Goal: Check status: Check status

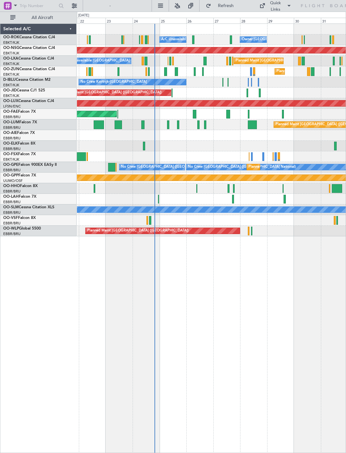
click at [193, 36] on div at bounding box center [193, 39] width 2 height 9
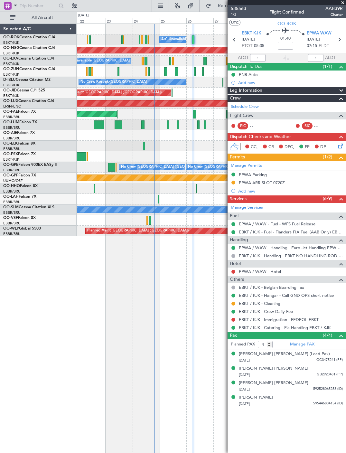
click at [345, 4] on span at bounding box center [343, 3] width 6 height 6
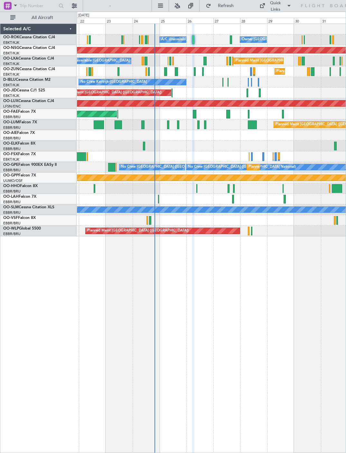
type input "0"
click at [195, 71] on div at bounding box center [195, 71] width 2 height 9
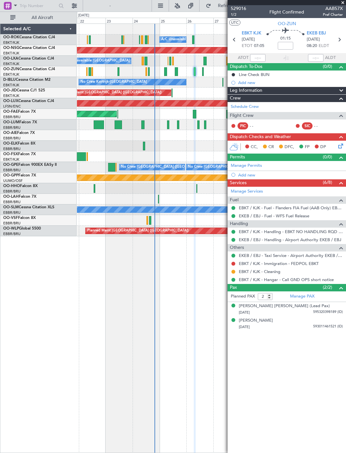
click at [345, 4] on span at bounding box center [343, 3] width 6 height 6
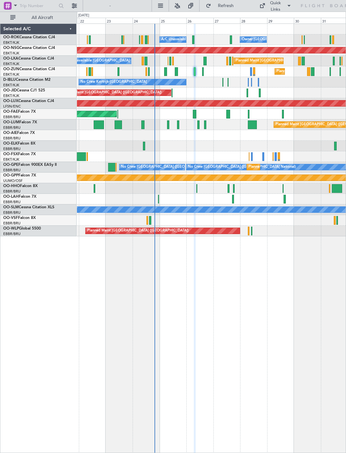
type input "0"
click at [251, 154] on div at bounding box center [252, 156] width 2 height 9
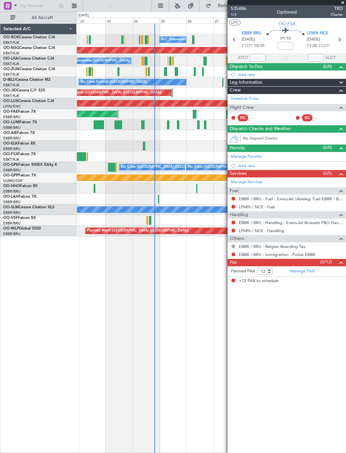
click at [345, 4] on span at bounding box center [343, 3] width 6 height 6
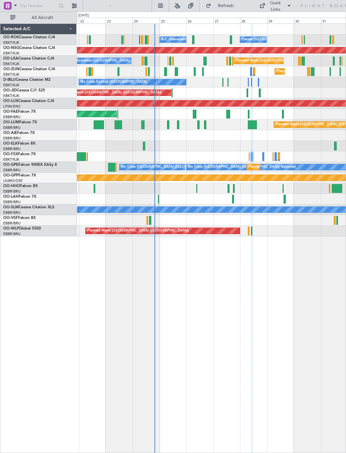
type input "0"
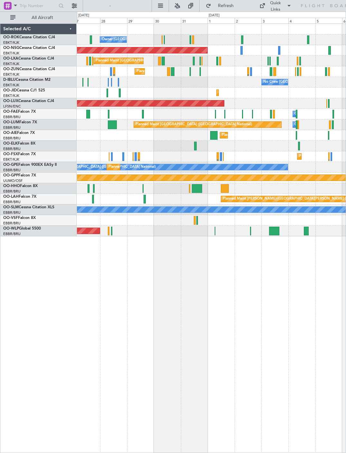
click at [197, 187] on div at bounding box center [197, 188] width 11 height 9
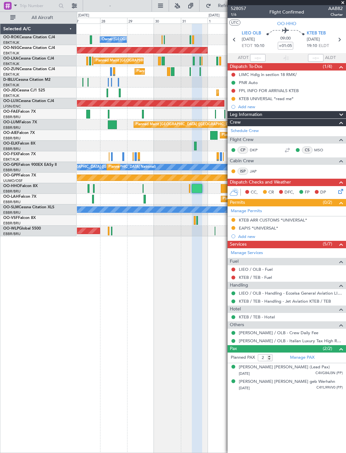
click at [345, 3] on span at bounding box center [343, 3] width 6 height 6
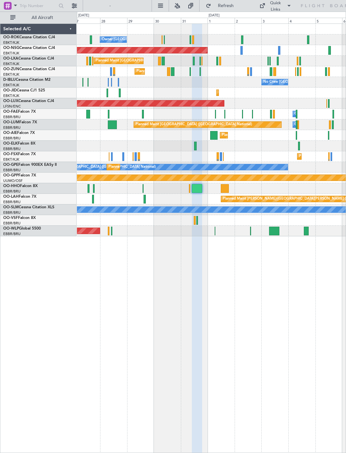
type input "0"
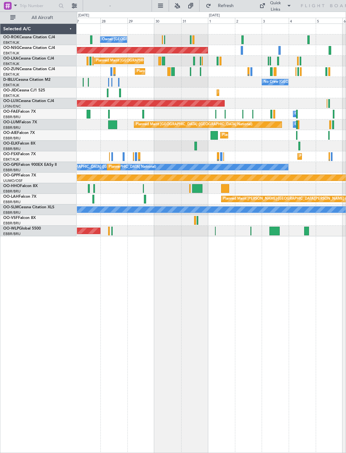
click at [275, 230] on div at bounding box center [275, 231] width 10 height 9
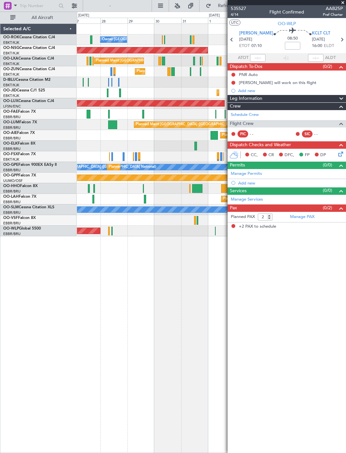
click at [343, 4] on span at bounding box center [343, 3] width 6 height 6
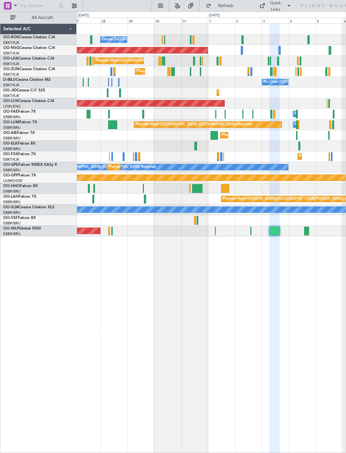
type input "0"
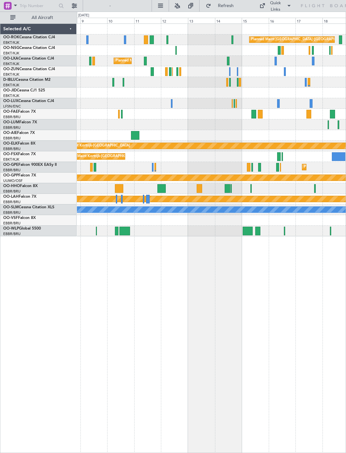
click at [278, 155] on div at bounding box center [278, 156] width 3 height 9
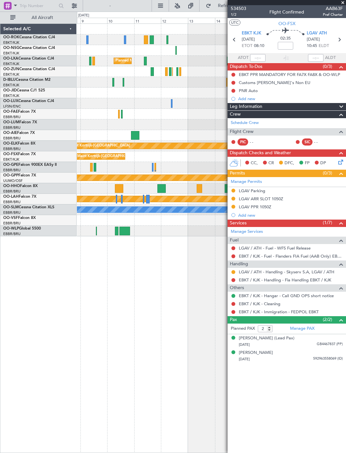
click at [345, 2] on span at bounding box center [343, 3] width 6 height 6
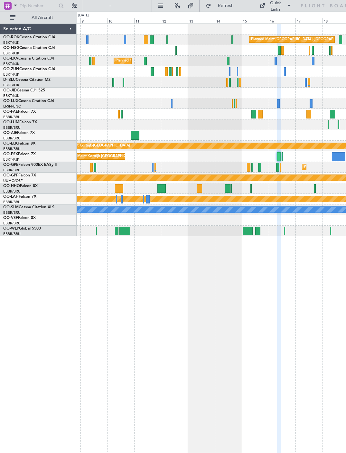
type input "0"
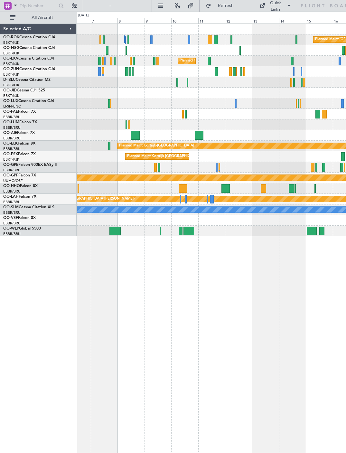
click at [198, 133] on div at bounding box center [199, 135] width 8 height 9
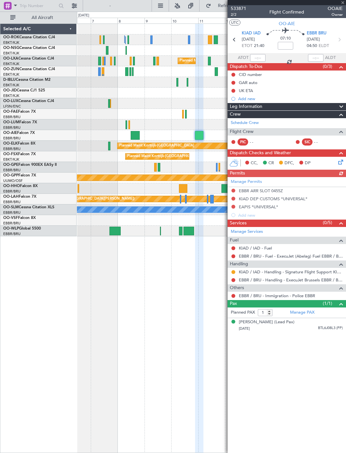
click at [344, 2] on div at bounding box center [287, 2] width 119 height 5
click at [342, 2] on span at bounding box center [343, 3] width 6 height 6
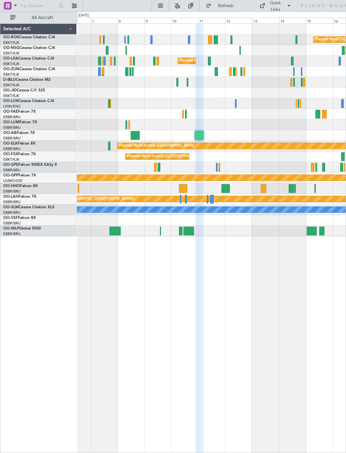
type input "0"
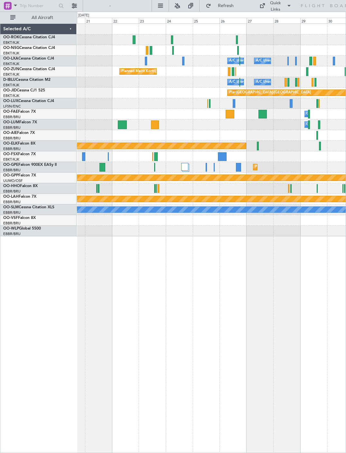
click at [261, 91] on div "null [GEOGRAPHIC_DATA]-[GEOGRAPHIC_DATA]" at bounding box center [270, 93] width 82 height 10
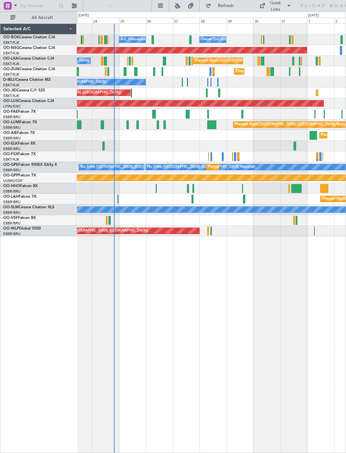
click at [204, 93] on div "Planned Maint [GEOGRAPHIC_DATA] ([GEOGRAPHIC_DATA]) Planned Maint [GEOGRAPHIC_D…" at bounding box center [211, 93] width 269 height 11
click at [206, 95] on div at bounding box center [207, 93] width 2 height 9
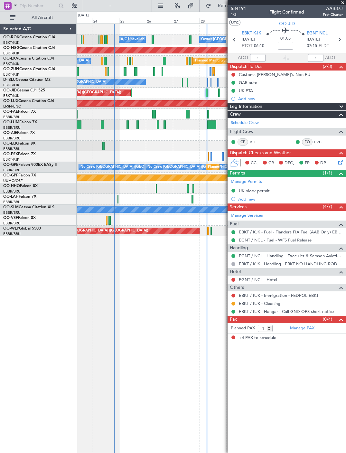
click at [343, 2] on span at bounding box center [343, 3] width 6 height 6
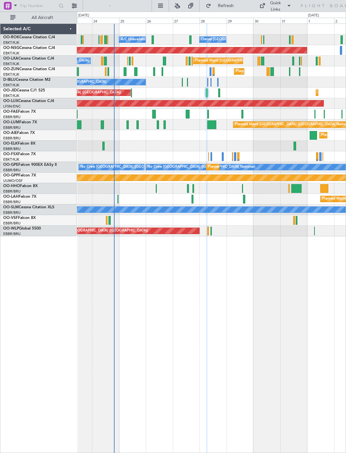
type input "0"
